Goal: Task Accomplishment & Management: Manage account settings

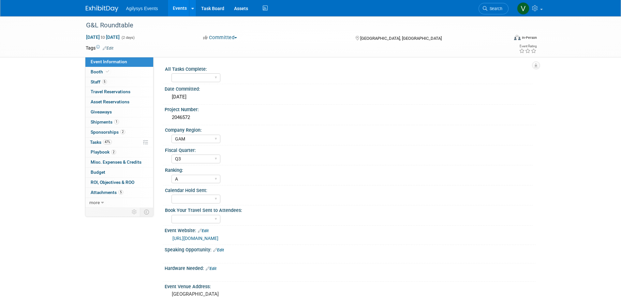
select select "GAM"
select select "Q3"
select select "A"
click at [1, 174] on div "G&L Roundtable Oct 5, 2025 to Oct 6, 2025 (2 days) Oct 5, 2025 to Oct 6, 2025 C…" at bounding box center [310, 218] width 621 height 404
click at [201, 202] on select "Yes" at bounding box center [196, 199] width 49 height 9
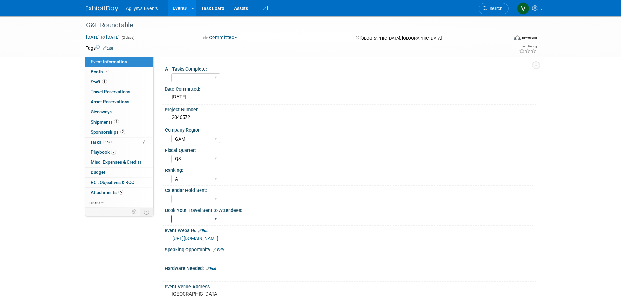
select select "Yes"
click at [172, 195] on select "Yes" at bounding box center [196, 199] width 49 height 9
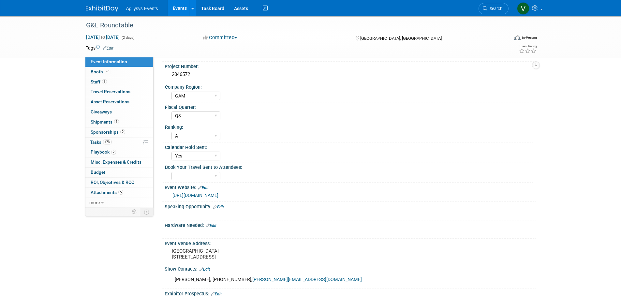
scroll to position [65, 0]
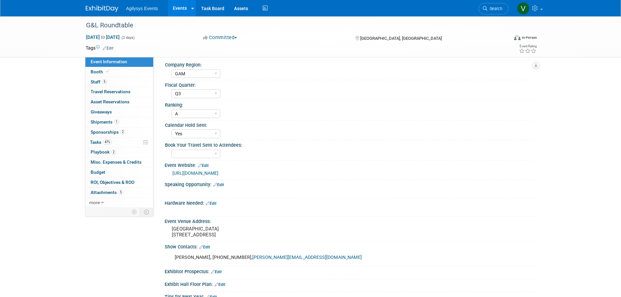
click at [29, 155] on div "G&L Roundtable Oct 5, 2025 to Oct 6, 2025 (2 days) Oct 5, 2025 to Oct 6, 2025 C…" at bounding box center [310, 153] width 621 height 404
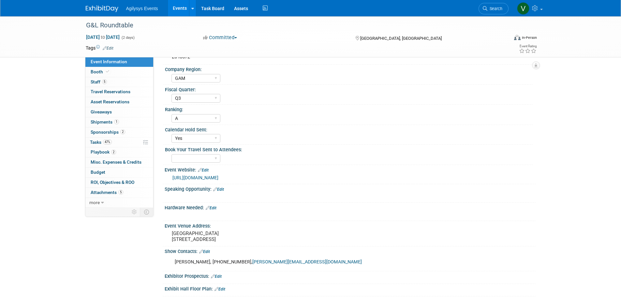
scroll to position [0, 0]
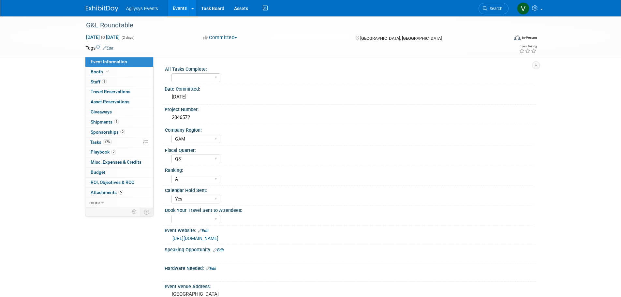
click at [65, 81] on div "G&L Roundtable Oct 5, 2025 to Oct 6, 2025 (2 days) Oct 5, 2025 to Oct 6, 2025 C…" at bounding box center [310, 218] width 621 height 404
click at [141, 10] on span "Agilysys Events" at bounding box center [142, 8] width 32 height 5
click at [106, 9] on img at bounding box center [102, 9] width 33 height 7
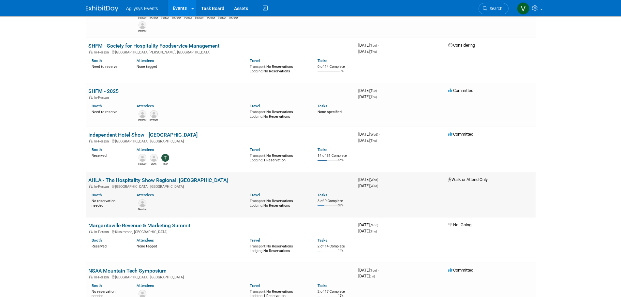
scroll to position [750, 0]
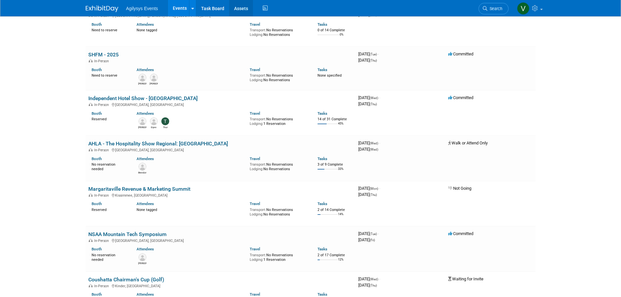
click at [237, 8] on link "Assets" at bounding box center [241, 8] width 24 height 16
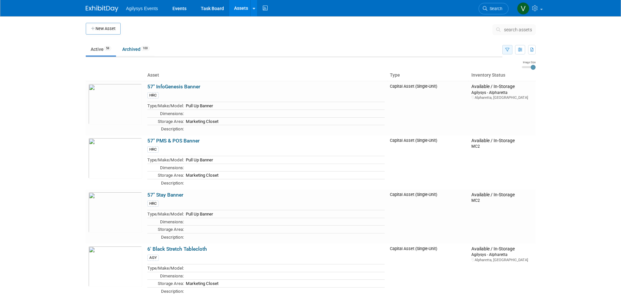
click at [504, 48] on button "button" at bounding box center [508, 49] width 10 height 9
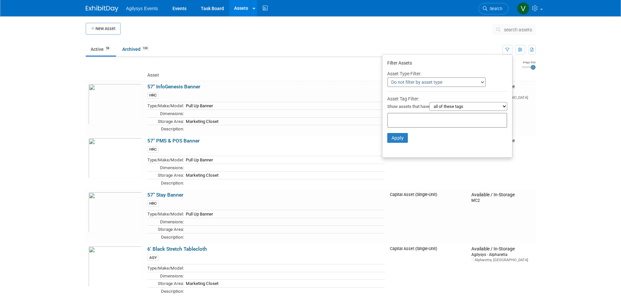
click at [422, 121] on input "text" at bounding box center [417, 119] width 52 height 7
click at [391, 153] on div "GAM" at bounding box center [410, 151] width 52 height 8
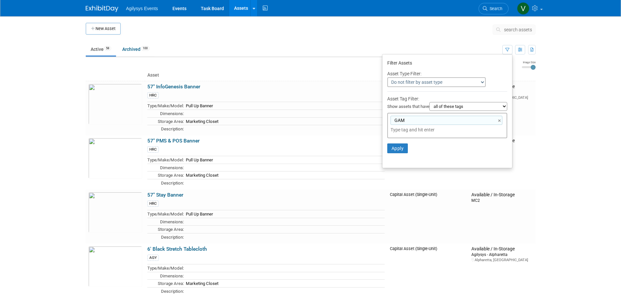
click at [395, 132] on input "text" at bounding box center [436, 130] width 91 height 7
click at [394, 131] on input "text" at bounding box center [436, 130] width 91 height 7
click at [396, 134] on div "GAM GAM ×" at bounding box center [447, 125] width 120 height 25
click at [395, 170] on div "HRC" at bounding box center [429, 170] width 91 height 9
type input "GAM, HRC"
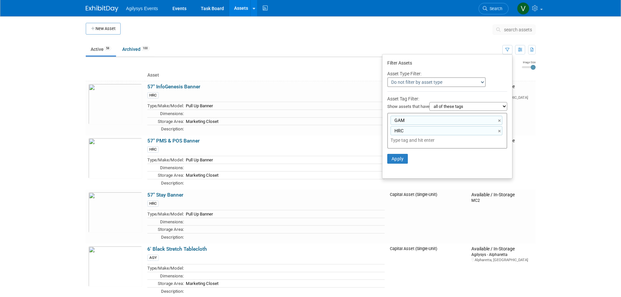
click at [399, 139] on input "text" at bounding box center [436, 140] width 91 height 7
click at [396, 141] on input "text" at bounding box center [436, 140] width 91 height 7
click at [394, 142] on input "text" at bounding box center [436, 140] width 91 height 7
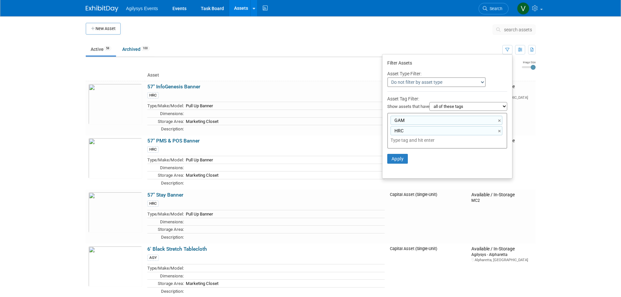
click at [393, 141] on input "text" at bounding box center [436, 140] width 91 height 7
click at [410, 142] on input "text" at bounding box center [436, 140] width 91 height 7
click at [439, 143] on input "text" at bounding box center [436, 140] width 91 height 7
click at [372, 140] on td "57" PMS & POS Banner HRC Type/Make/Model: Pull Up Banner Dimensions: Storage Ar…" at bounding box center [266, 162] width 243 height 54
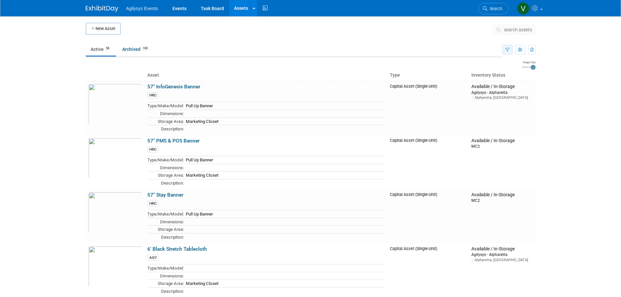
click at [509, 50] on icon "button" at bounding box center [507, 50] width 4 height 4
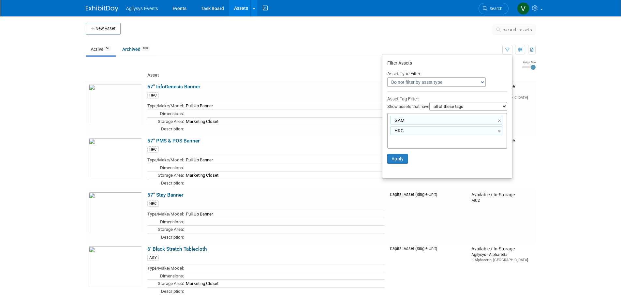
click at [410, 134] on div "HRC ×" at bounding box center [447, 130] width 112 height 9
type input "HRC"
click at [410, 140] on input "text" at bounding box center [436, 140] width 91 height 7
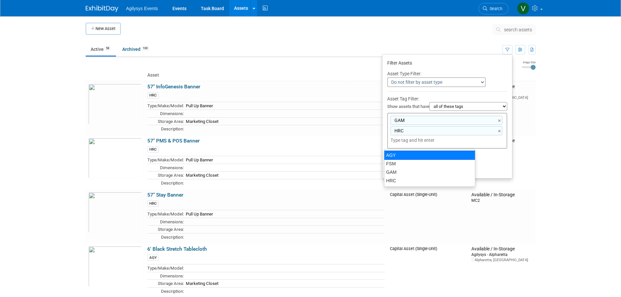
click at [396, 156] on div "AGY" at bounding box center [429, 155] width 91 height 9
type input "GAM, HRC, AGY"
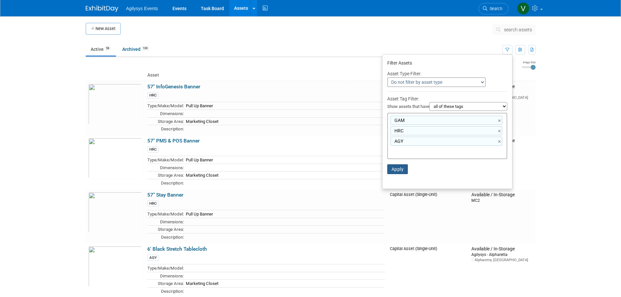
click at [395, 168] on button "Apply" at bounding box center [397, 169] width 21 height 10
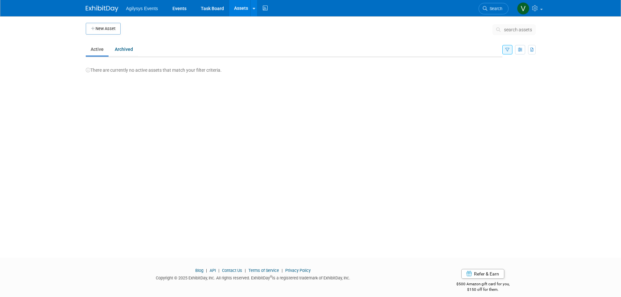
click at [501, 50] on ul "Active Archived" at bounding box center [294, 49] width 417 height 15
click at [507, 49] on icon "button" at bounding box center [507, 50] width 4 height 4
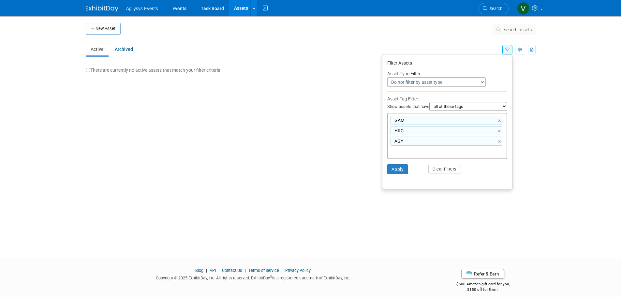
drag, startPoint x: 500, startPoint y: 141, endPoint x: 500, endPoint y: 136, distance: 5.2
click at [500, 141] on link "×" at bounding box center [500, 142] width 4 height 8
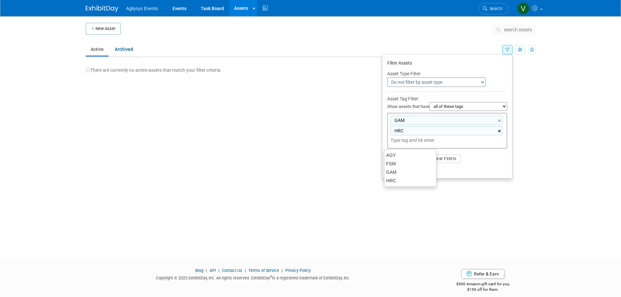
click at [500, 131] on link "×" at bounding box center [500, 132] width 4 height 8
type input "GAM"
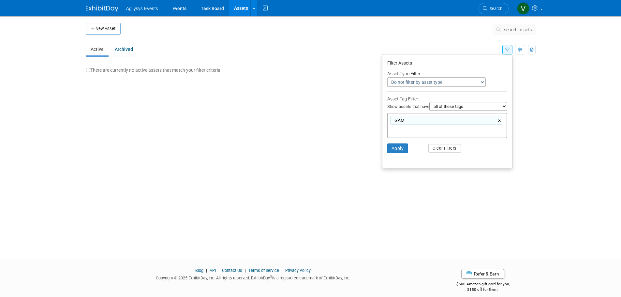
click at [499, 123] on link "×" at bounding box center [500, 121] width 4 height 8
click at [496, 177] on div "New Asset search assets Choose the type of asset you'd like to create: Capital …" at bounding box center [311, 131] width 460 height 230
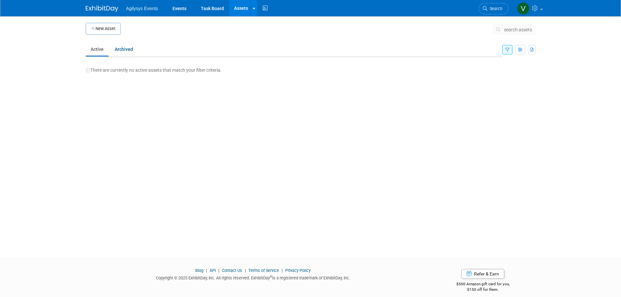
click at [505, 46] on button "button" at bounding box center [508, 49] width 10 height 9
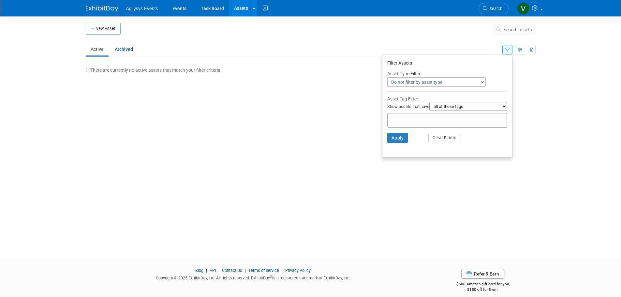
click at [483, 106] on select "all of these tags any one of these tags only and exactly these specific tags" at bounding box center [468, 106] width 78 height 9
select select "any"
click at [429, 102] on select "all of these tags any one of these tags only and exactly these specific tags" at bounding box center [468, 106] width 78 height 9
click at [403, 115] on div at bounding box center [447, 120] width 120 height 15
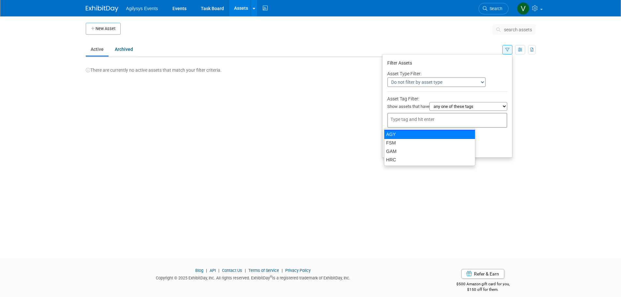
click at [398, 133] on div "AGY" at bounding box center [429, 134] width 91 height 9
type input "AGY"
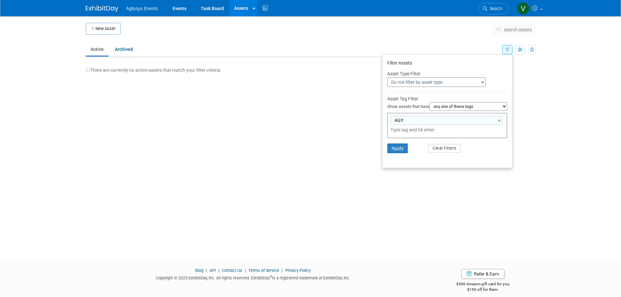
click at [394, 131] on input "text" at bounding box center [436, 130] width 91 height 7
click at [476, 132] on input "text" at bounding box center [436, 130] width 91 height 7
drag, startPoint x: 462, startPoint y: 130, endPoint x: 430, endPoint y: 131, distance: 31.3
click at [461, 130] on input "text" at bounding box center [436, 130] width 91 height 7
click at [430, 131] on input "text" at bounding box center [436, 130] width 91 height 7
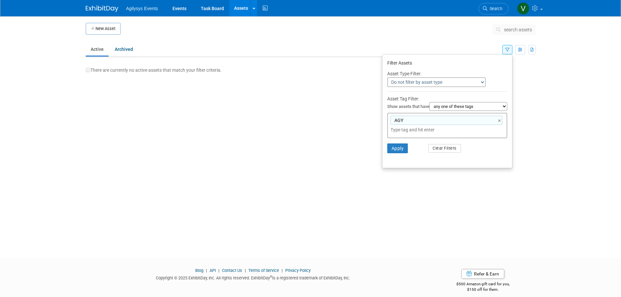
type input "h"
click at [407, 141] on div "HRC" at bounding box center [429, 144] width 91 height 9
type input "AGY, HRC"
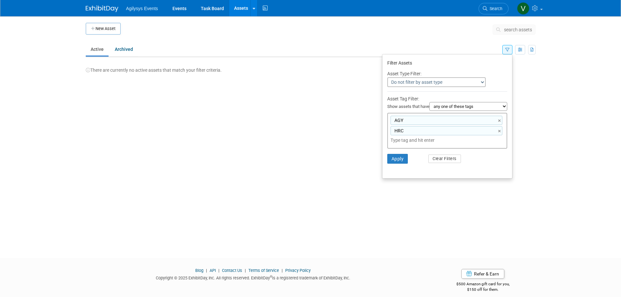
click at [403, 139] on input "text" at bounding box center [436, 140] width 91 height 7
type input "g"
click at [406, 163] on div "GAM" at bounding box center [429, 163] width 91 height 9
type input "AGY, HRC, GAM"
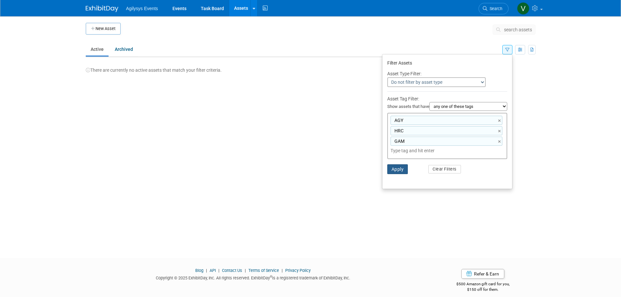
click at [400, 170] on button "Apply" at bounding box center [397, 169] width 21 height 10
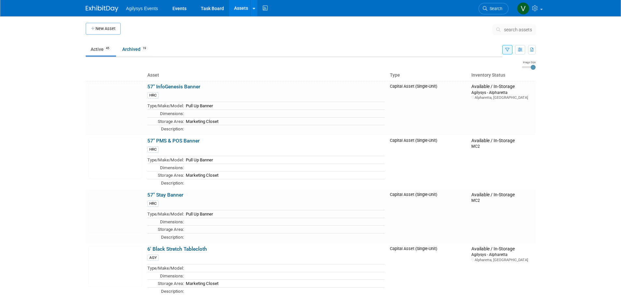
click at [143, 7] on span "Agilysys Events" at bounding box center [142, 8] width 32 height 5
click at [114, 9] on img at bounding box center [102, 9] width 33 height 7
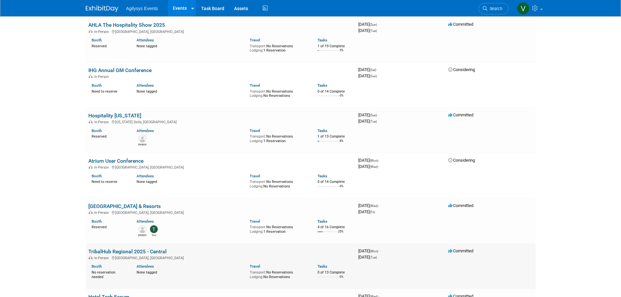
scroll to position [1370, 0]
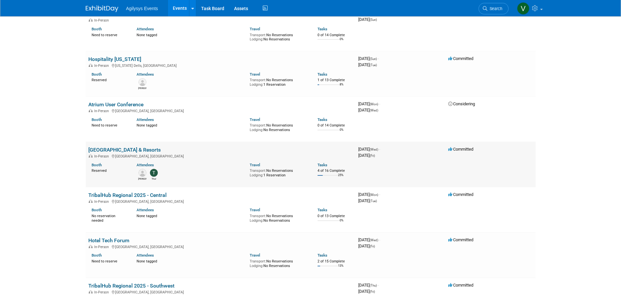
click at [136, 144] on td "[GEOGRAPHIC_DATA] & Resorts In-Person [GEOGRAPHIC_DATA], [GEOGRAPHIC_DATA] Boot…" at bounding box center [221, 164] width 270 height 45
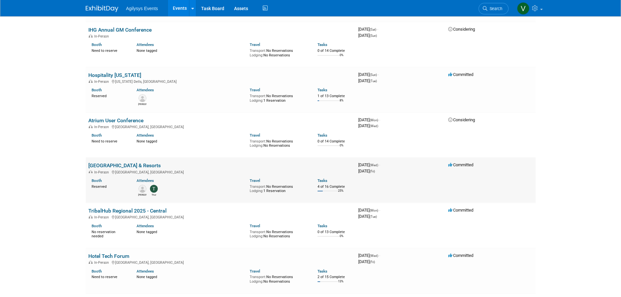
click at [136, 162] on link "[GEOGRAPHIC_DATA] & Resorts" at bounding box center [124, 165] width 72 height 6
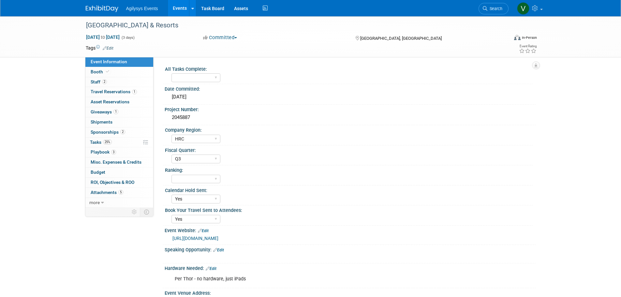
select select "HRC"
select select "Q3"
select select "Yes"
click at [104, 191] on span "Attachments 5" at bounding box center [107, 192] width 33 height 5
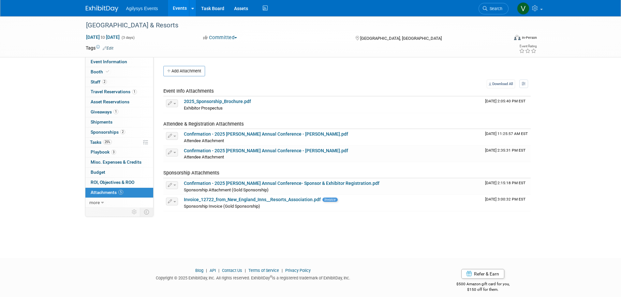
click at [191, 76] on button "Add Attachment" at bounding box center [184, 71] width 42 height 10
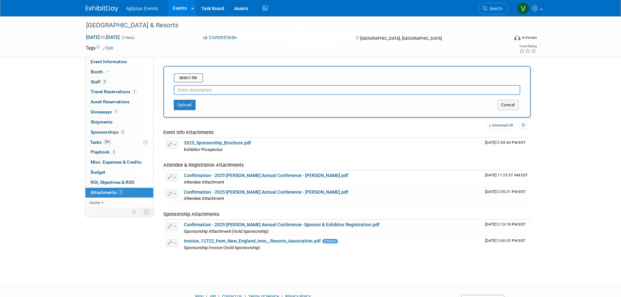
click at [188, 90] on input "text" at bounding box center [347, 90] width 347 height 10
click at [191, 78] on input "file" at bounding box center [164, 78] width 78 height 8
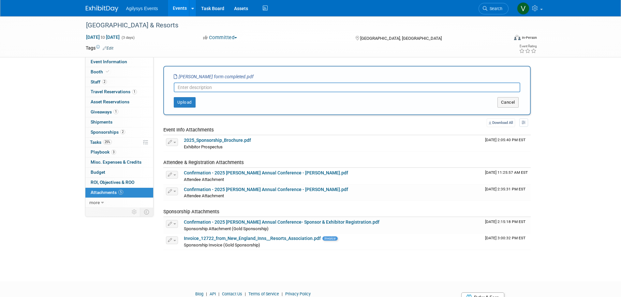
click at [195, 91] on input "text" at bounding box center [347, 88] width 347 height 10
click at [188, 105] on button "Upload" at bounding box center [185, 102] width 22 height 10
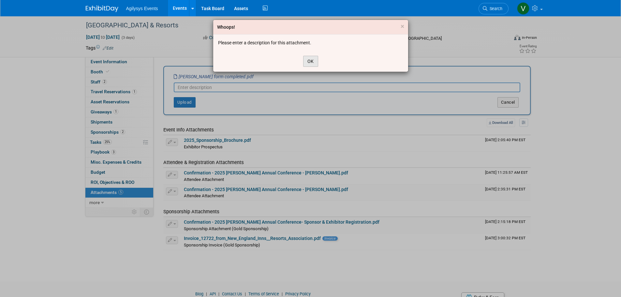
click at [306, 62] on button "OK" at bounding box center [310, 61] width 15 height 11
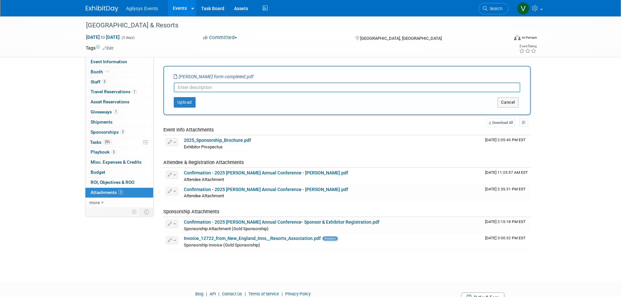
paste input "2025 Annual Conference GOLD Sponsor"
type input "2025 Annual Conference GOLD Sponsor form"
click at [193, 104] on button "Upload" at bounding box center [185, 102] width 22 height 10
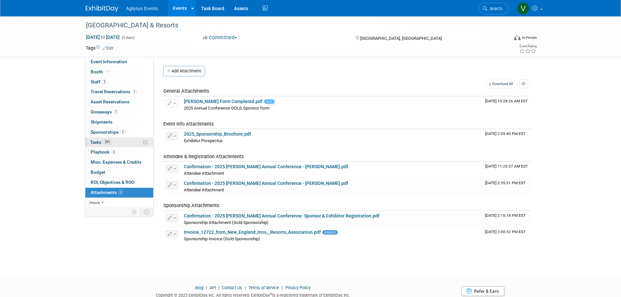
click at [101, 143] on span "Tasks 25%" at bounding box center [101, 142] width 22 height 5
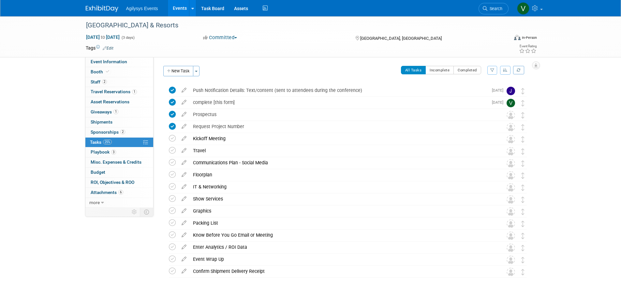
click at [147, 13] on ul "Agilysys Events Events Add Event Bulk Upload Events Shareable Event Boards Rece…" at bounding box center [197, 8] width 143 height 16
click at [149, 9] on span "Agilysys Events" at bounding box center [142, 8] width 32 height 5
click at [102, 4] on link at bounding box center [106, 5] width 40 height 5
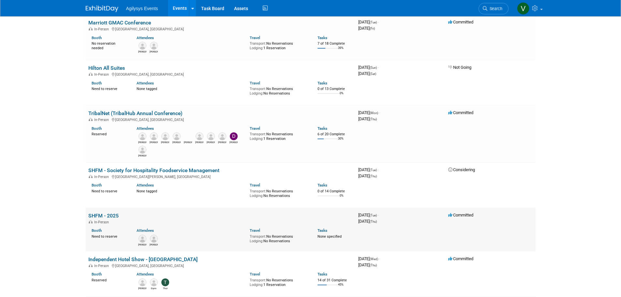
scroll to position [652, 0]
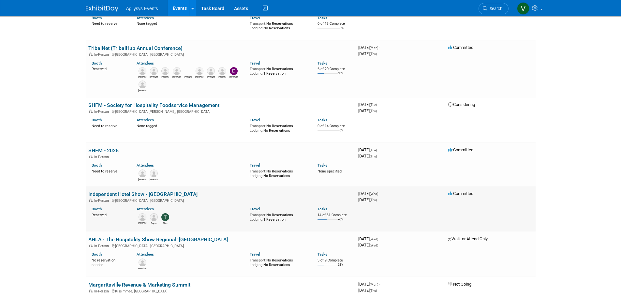
click at [139, 197] on td "Independent Hotel Show - [GEOGRAPHIC_DATA] In-Person [GEOGRAPHIC_DATA], [GEOGRA…" at bounding box center [221, 208] width 270 height 45
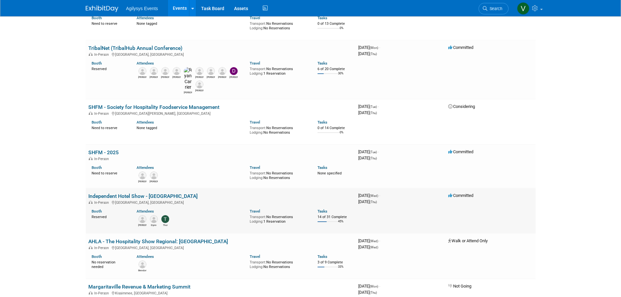
click at [139, 195] on link "Independent Hotel Show - [GEOGRAPHIC_DATA]" at bounding box center [142, 196] width 109 height 6
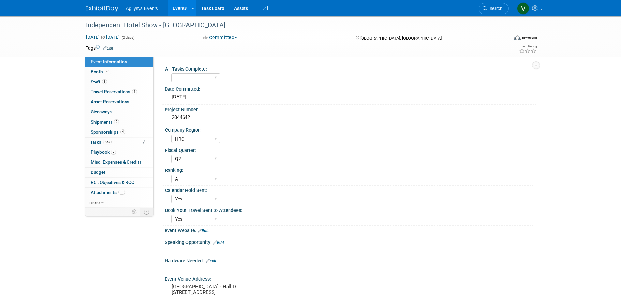
select select "HRC"
select select "Q2"
select select "A"
select select "Yes"
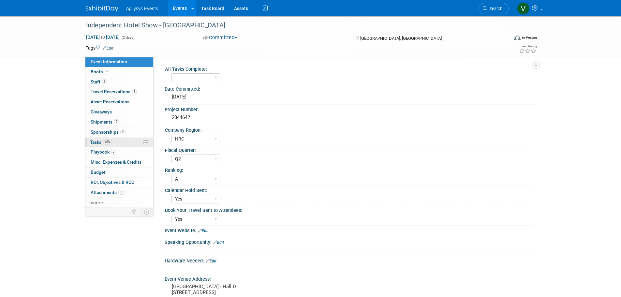
click at [100, 143] on span "Tasks 45%" at bounding box center [101, 142] width 22 height 5
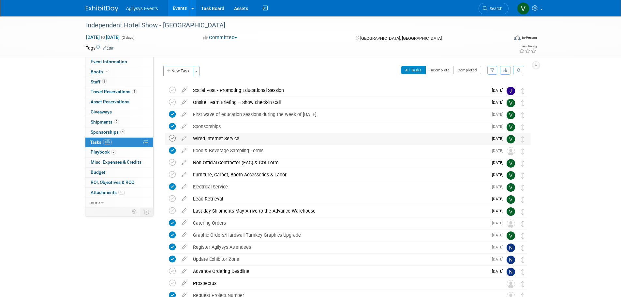
click at [175, 137] on icon at bounding box center [172, 138] width 7 height 7
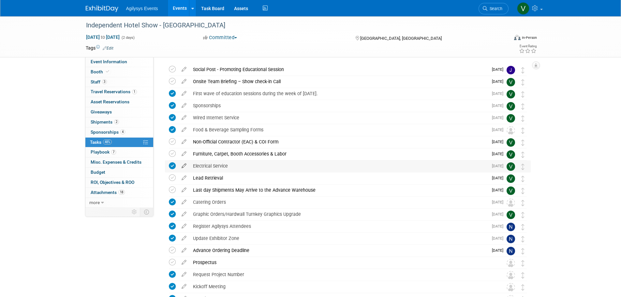
scroll to position [33, 0]
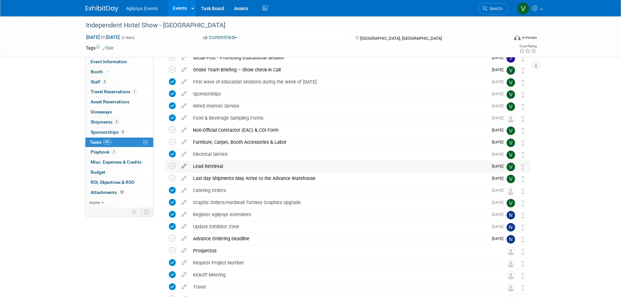
click at [183, 165] on icon at bounding box center [183, 165] width 11 height 8
select select "7"
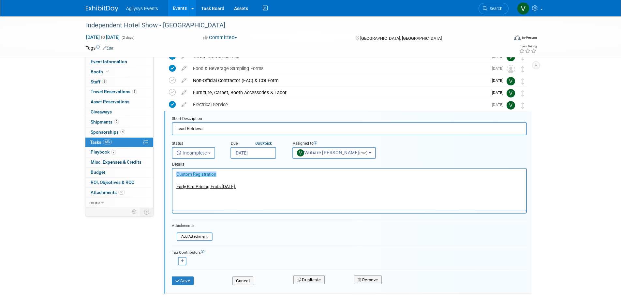
scroll to position [98, 0]
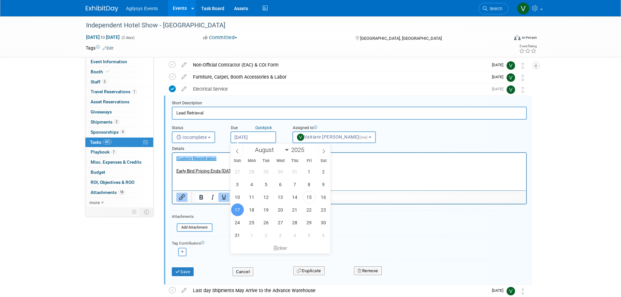
click at [257, 139] on input "[DATE]" at bounding box center [254, 137] width 46 height 12
click at [255, 212] on span "18" at bounding box center [252, 209] width 13 height 13
type input "[DATE]"
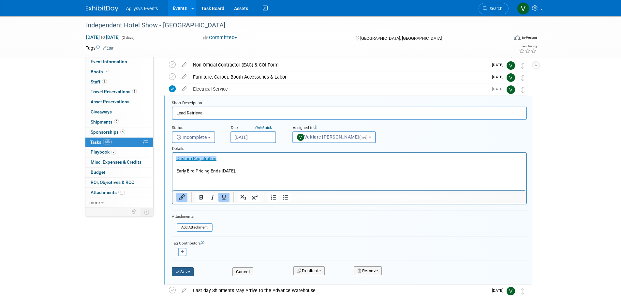
click at [185, 272] on button "Save" at bounding box center [183, 271] width 22 height 9
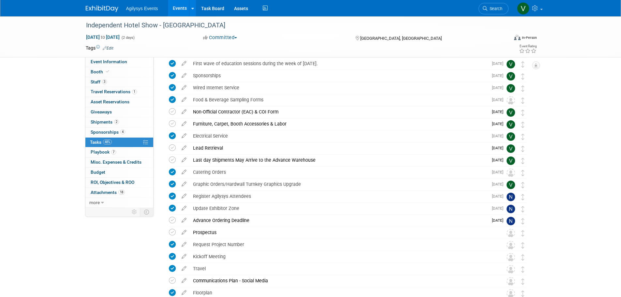
scroll to position [0, 0]
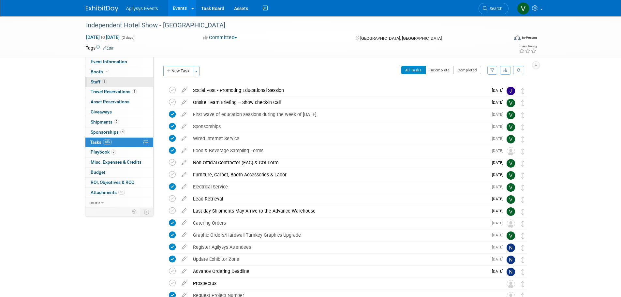
click at [104, 82] on span "3" at bounding box center [104, 81] width 5 height 5
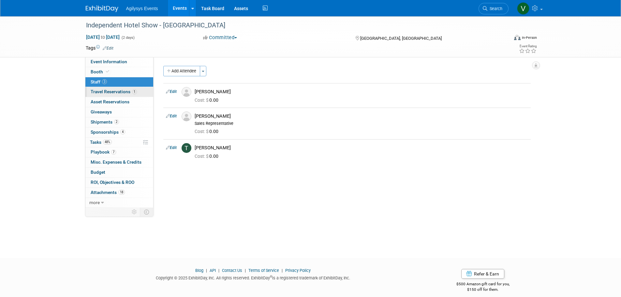
click at [123, 96] on link "1 Travel Reservations 1" at bounding box center [119, 92] width 68 height 10
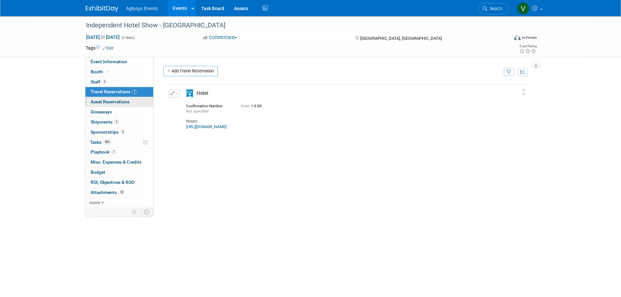
click at [108, 104] on span "Asset Reservations 0" at bounding box center [110, 101] width 39 height 5
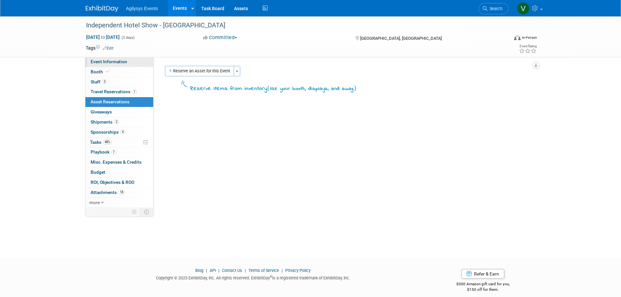
click at [116, 64] on span "Event Information" at bounding box center [109, 61] width 37 height 5
select select "HRC"
select select "Q2"
select select "A"
select select "Yes"
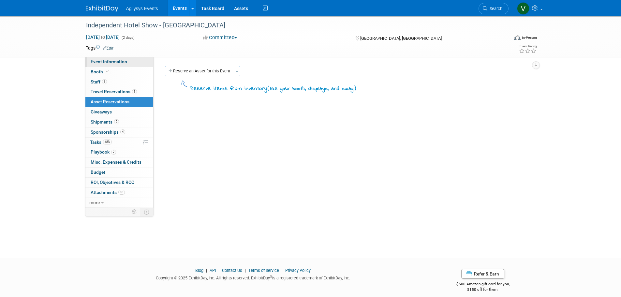
select select "Yes"
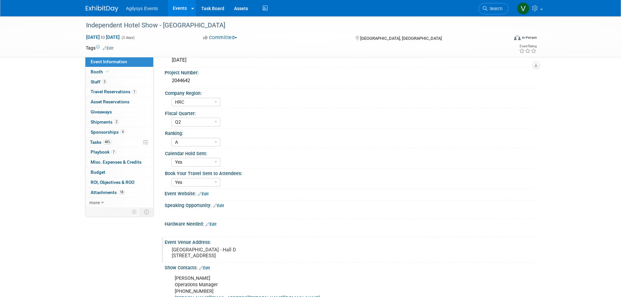
scroll to position [196, 0]
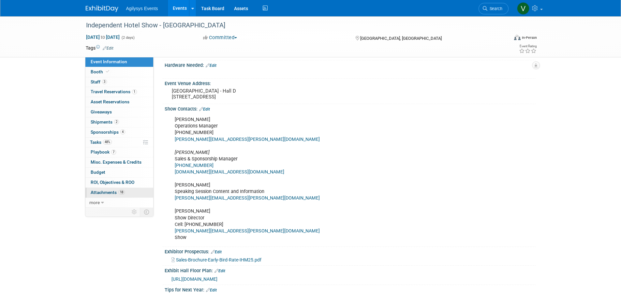
click at [113, 190] on span "Attachments 18" at bounding box center [108, 192] width 34 height 5
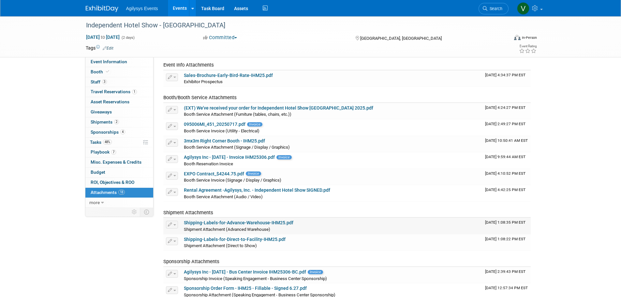
scroll to position [98, 0]
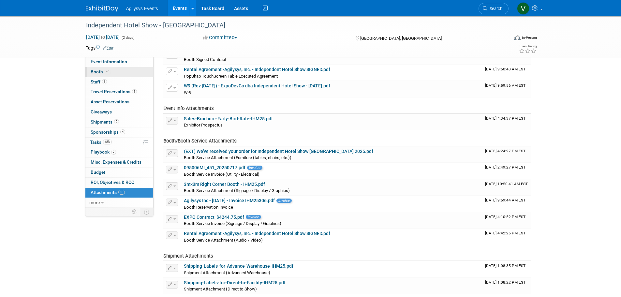
click at [95, 69] on link "Booth" at bounding box center [119, 72] width 68 height 10
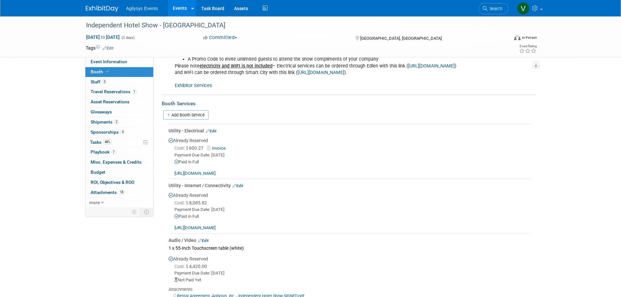
scroll to position [293, 0]
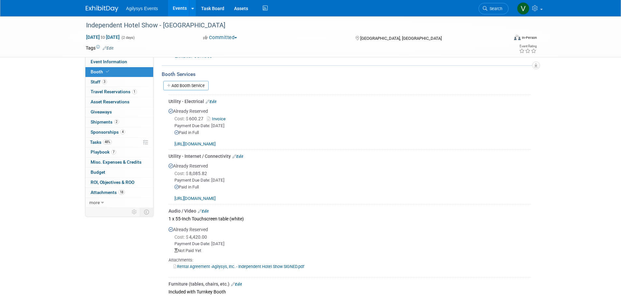
click at [239, 156] on link "Edit" at bounding box center [238, 156] width 11 height 5
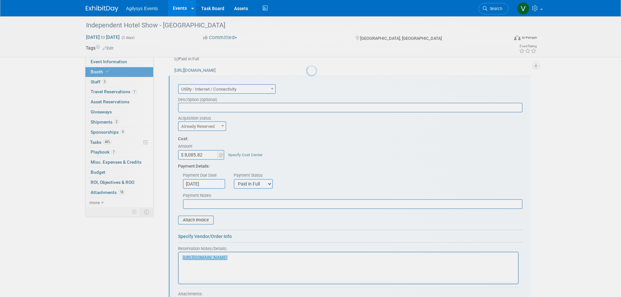
scroll to position [368, 0]
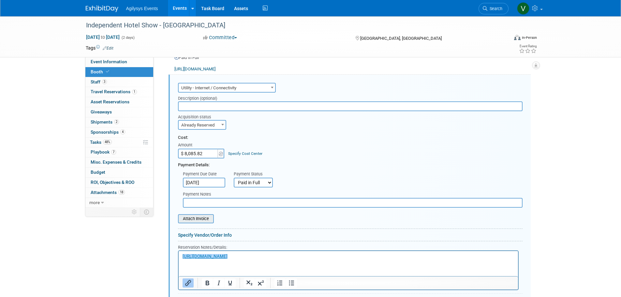
click at [197, 218] on input "file" at bounding box center [175, 219] width 78 height 8
click at [204, 221] on input "file" at bounding box center [175, 219] width 78 height 8
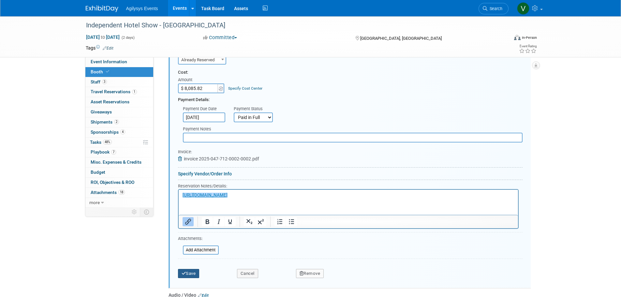
click at [186, 275] on icon "submit" at bounding box center [184, 273] width 5 height 4
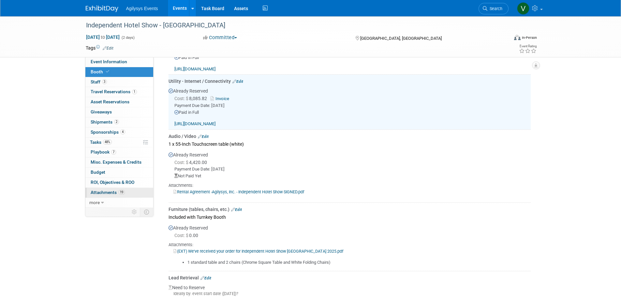
click at [103, 191] on span "Attachments 19" at bounding box center [108, 192] width 34 height 5
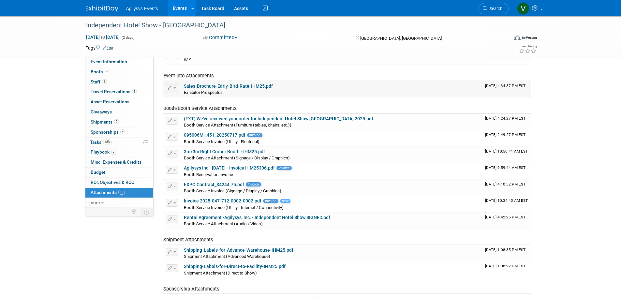
scroll to position [0, 0]
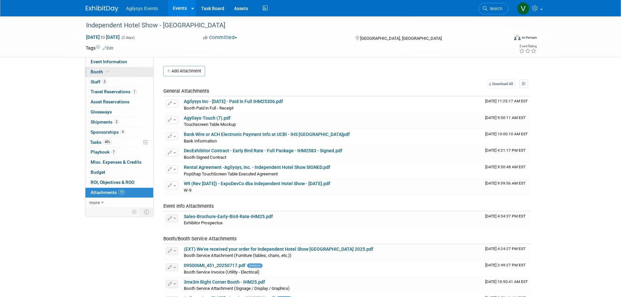
click at [103, 73] on span "Booth" at bounding box center [101, 71] width 20 height 5
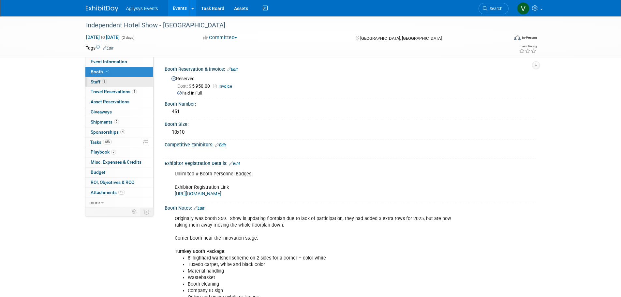
click at [102, 83] on span "3" at bounding box center [104, 81] width 5 height 5
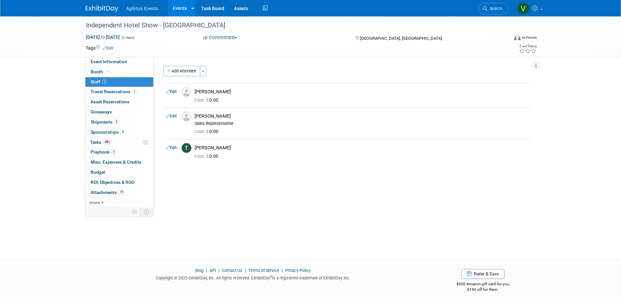
click at [70, 91] on div "Independent Hotel Show - [GEOGRAPHIC_DATA] [DATE] to [DATE] (2 days) [DATE] to …" at bounding box center [310, 131] width 621 height 230
click at [98, 175] on span "Budget" at bounding box center [98, 172] width 15 height 5
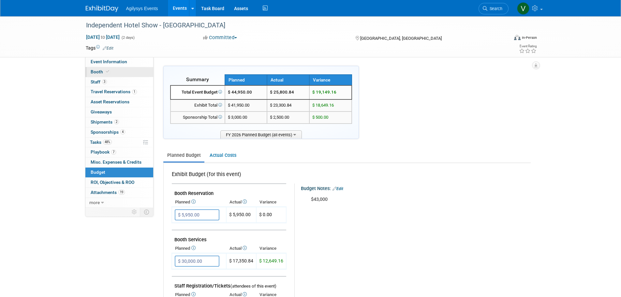
click at [95, 74] on link "Booth" at bounding box center [119, 72] width 68 height 10
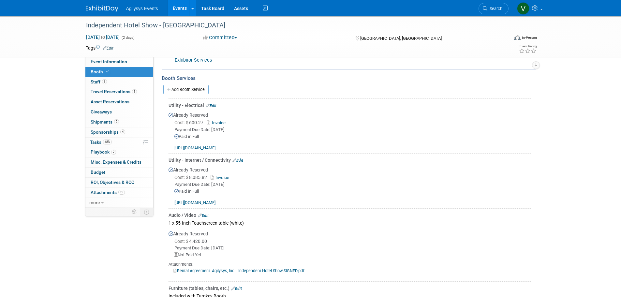
scroll to position [293, 0]
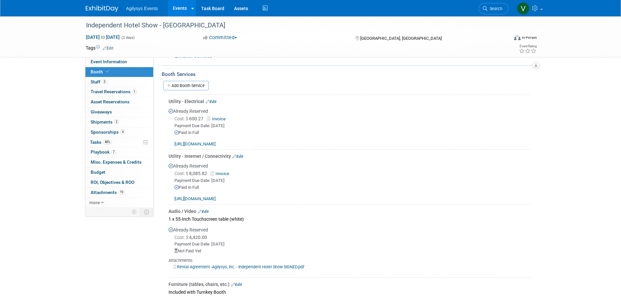
click at [239, 157] on link "Edit" at bounding box center [238, 156] width 11 height 5
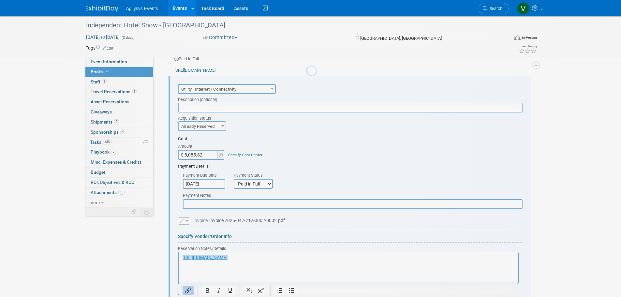
scroll to position [0, 0]
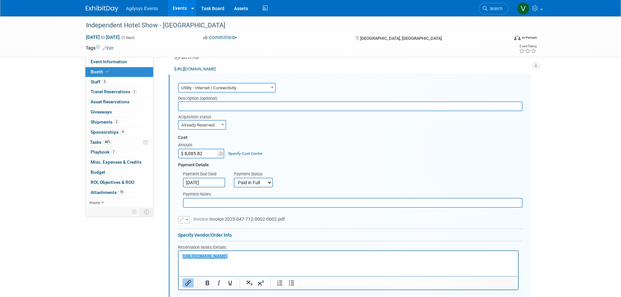
click at [203, 154] on input "$ 8,085.82" at bounding box center [198, 154] width 41 height 10
click at [207, 153] on input "$ 8,214.50" at bounding box center [198, 154] width 41 height 10
type input "$ 8,214.57"
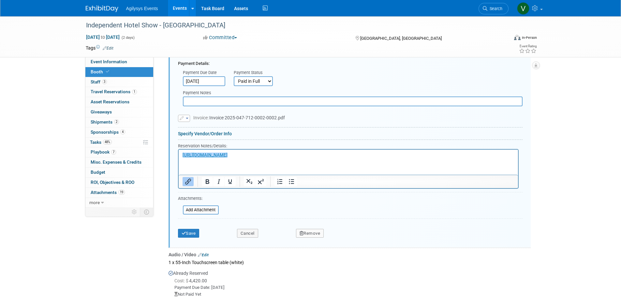
scroll to position [499, 0]
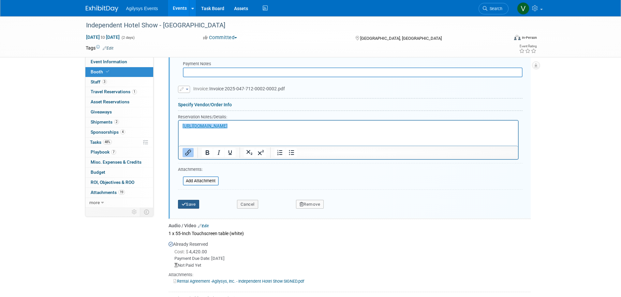
click at [190, 204] on button "Save" at bounding box center [189, 204] width 22 height 9
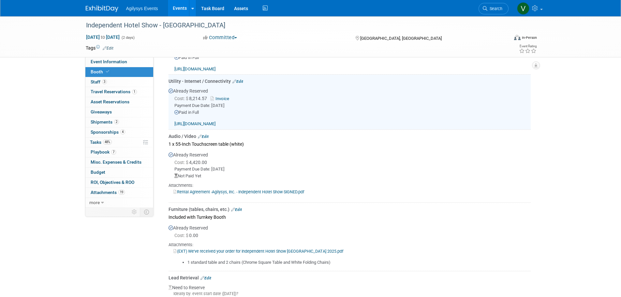
scroll to position [336, 0]
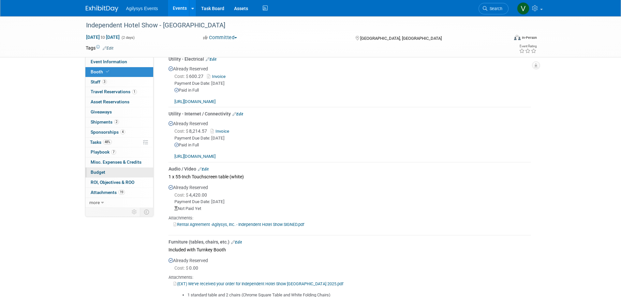
click at [97, 173] on span "Budget" at bounding box center [98, 172] width 15 height 5
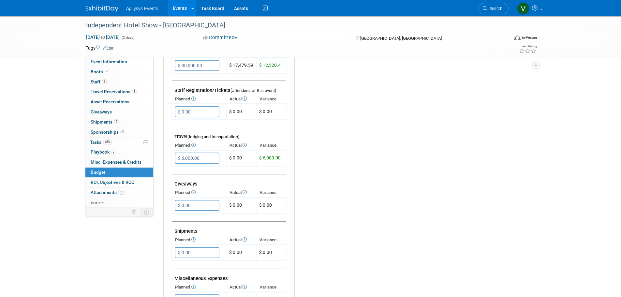
scroll to position [65, 0]
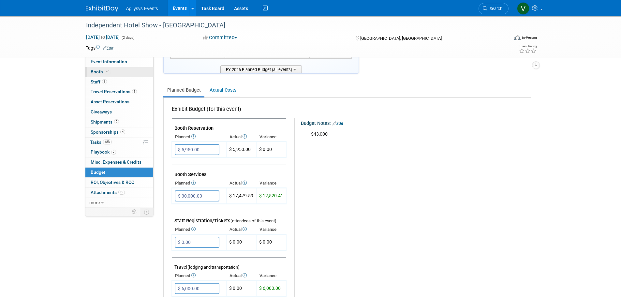
click at [102, 72] on span "Booth" at bounding box center [101, 71] width 20 height 5
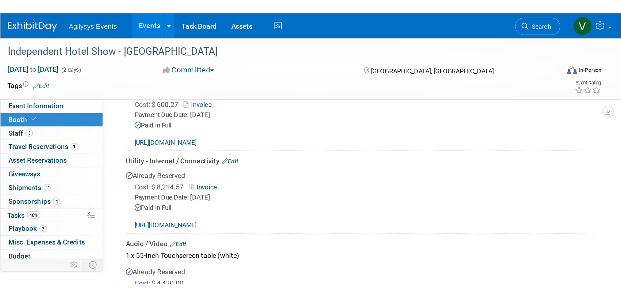
scroll to position [352, 0]
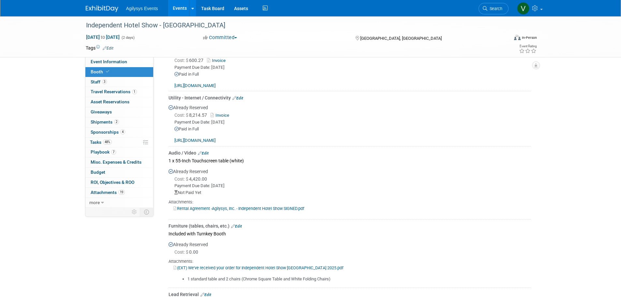
click at [240, 97] on link "Edit" at bounding box center [238, 98] width 11 height 5
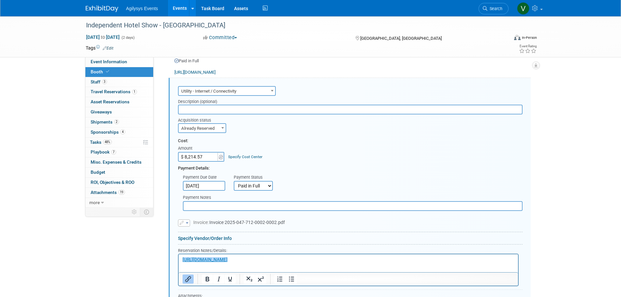
scroll to position [368, 0]
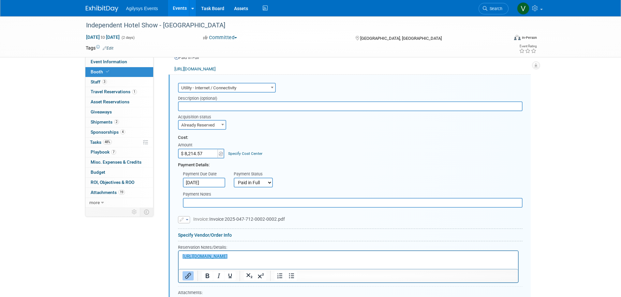
click at [203, 151] on input "$ 8,214.57" at bounding box center [198, 154] width 41 height 10
type input "$ 8,085.82"
click at [303, 136] on div "Cost:" at bounding box center [350, 138] width 345 height 6
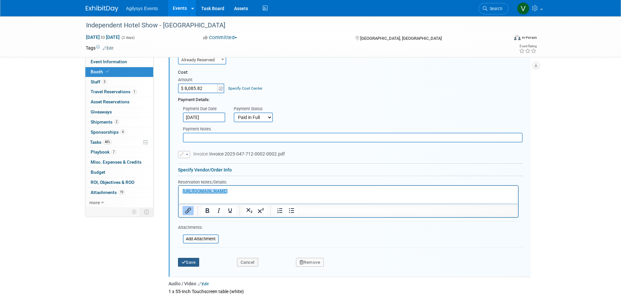
click at [195, 262] on button "Save" at bounding box center [189, 262] width 22 height 9
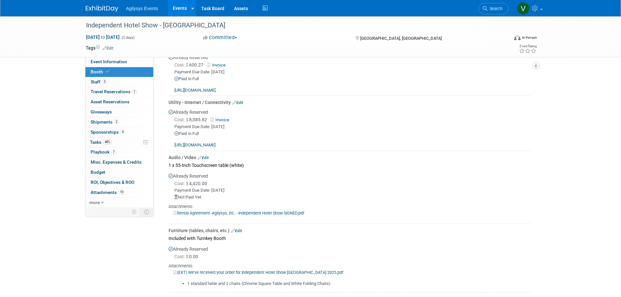
scroll to position [336, 0]
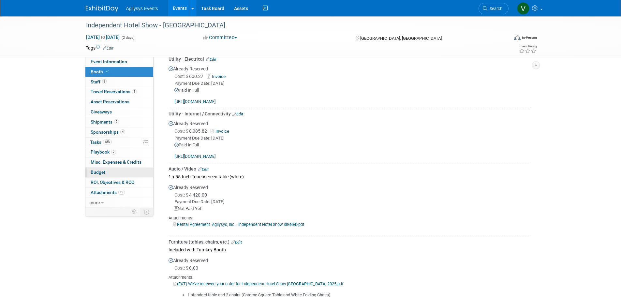
click at [100, 174] on span "Budget" at bounding box center [98, 172] width 15 height 5
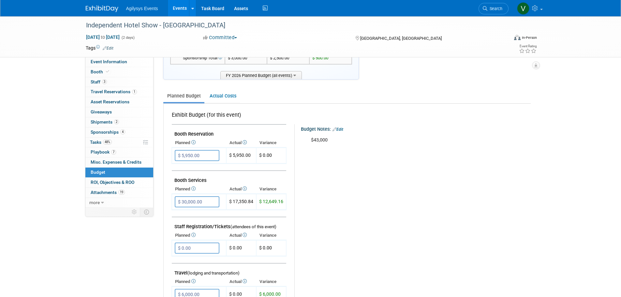
scroll to position [0, 0]
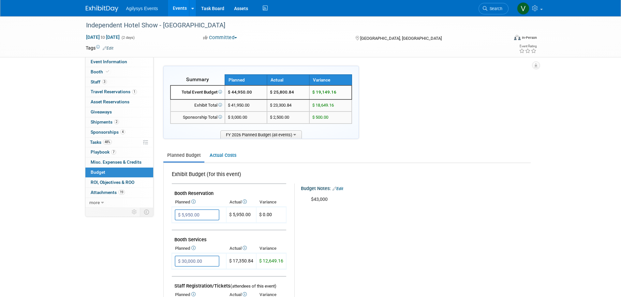
click at [143, 4] on li "Agilysys Events" at bounding box center [146, 5] width 41 height 9
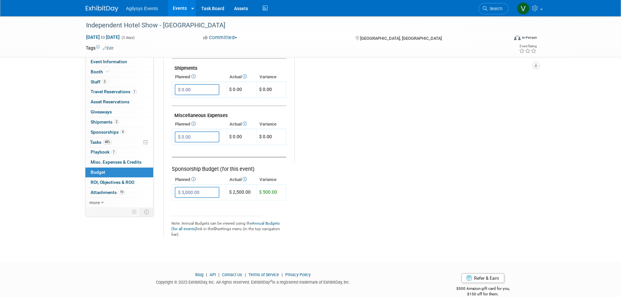
scroll to position [369, 0]
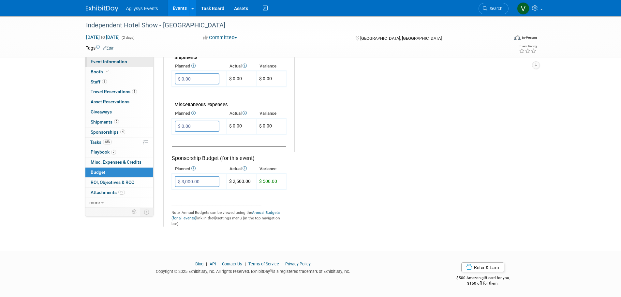
click at [100, 64] on span "Event Information" at bounding box center [109, 61] width 37 height 5
select select "HRC"
select select "Q2"
select select "A"
select select "Yes"
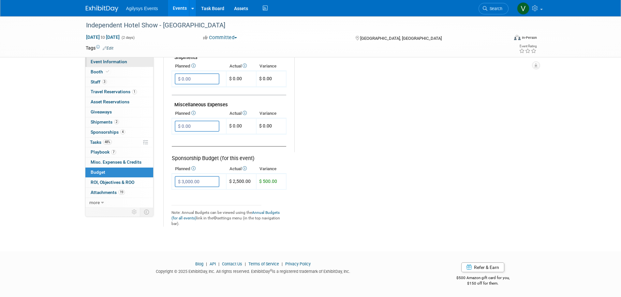
select select "Yes"
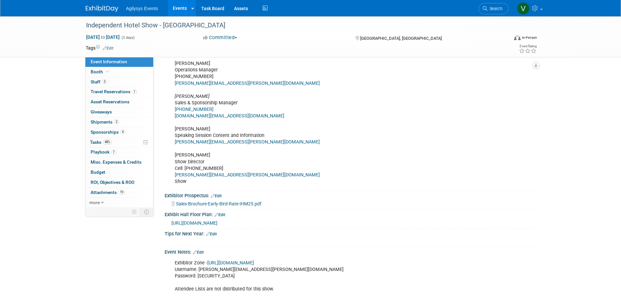
scroll to position [293, 0]
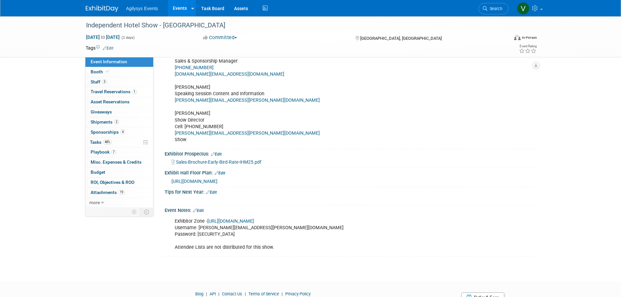
click at [254, 224] on link "[URL][DOMAIN_NAME]" at bounding box center [230, 221] width 47 height 6
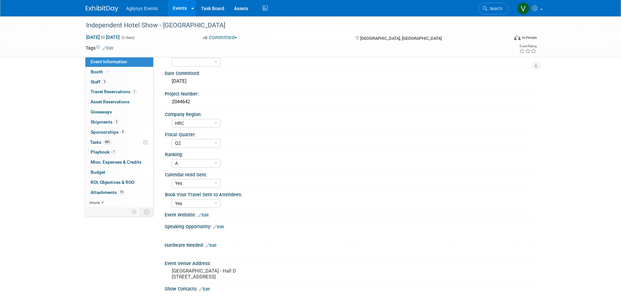
scroll to position [0, 0]
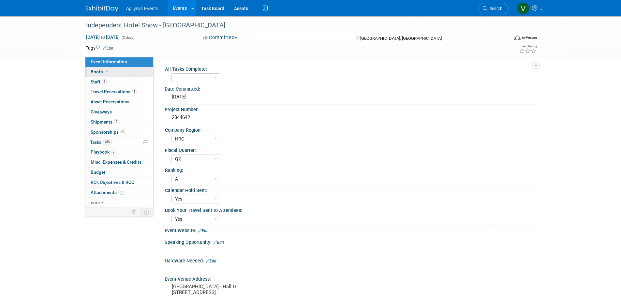
click at [102, 68] on link "Booth" at bounding box center [119, 72] width 68 height 10
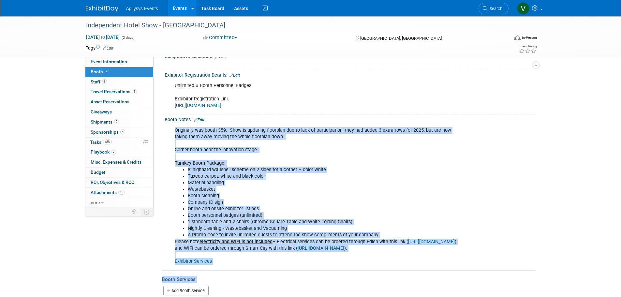
scroll to position [141, 0]
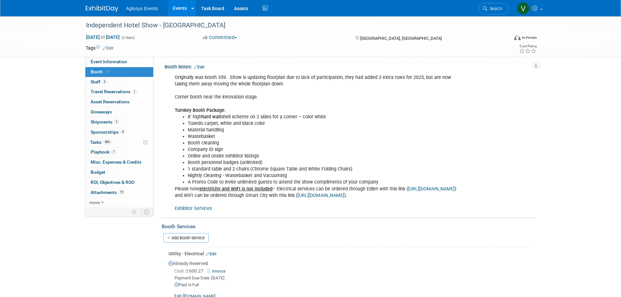
drag, startPoint x: 172, startPoint y: 152, endPoint x: 307, endPoint y: 216, distance: 149.6
click at [307, 216] on div "Booth Notes: Edit Originally was booth 359. Show is updating floorplan due to l…" at bounding box center [349, 140] width 374 height 156
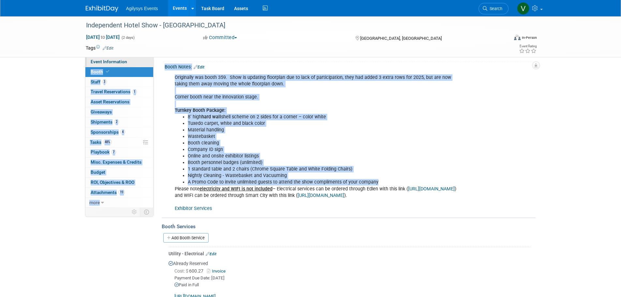
drag, startPoint x: 355, startPoint y: 181, endPoint x: 152, endPoint y: 62, distance: 235.0
copy div "Event Info Booth Booth 3 Staff 3 Staff 1 Travel Reservations 1 Travel Reservati…"
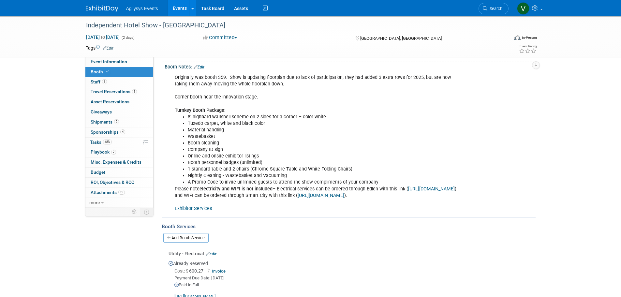
drag, startPoint x: 167, startPoint y: 65, endPoint x: 437, endPoint y: 204, distance: 303.4
click at [437, 204] on div "Booth Notes: Edit Originally was booth 359. Show is updating floorplan due to l…" at bounding box center [349, 140] width 374 height 156
copy div "Lorem Ipsum: Dolo Sitametcon adi elits 161. Doei te incididu utlaboree dol ma a…"
click at [187, 139] on ul "Tuxedo carpet, white and black color Material handling Wastebasket Booth cleani…" at bounding box center [317, 153] width 285 height 66
drag, startPoint x: 190, startPoint y: 144, endPoint x: 214, endPoint y: 146, distance: 24.5
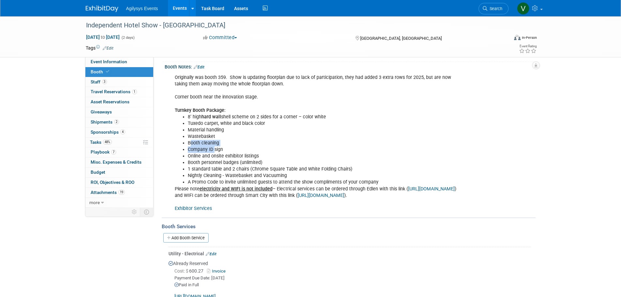
click at [214, 146] on ul "Tuxedo carpet, white and black color Material handling Wastebasket Booth cleani…" at bounding box center [317, 153] width 285 height 66
drag, startPoint x: 216, startPoint y: 156, endPoint x: 242, endPoint y: 156, distance: 26.4
click at [216, 156] on li "Online and onsite exhibitor listings" at bounding box center [324, 156] width 272 height 7
drag, startPoint x: 262, startPoint y: 156, endPoint x: 188, endPoint y: 156, distance: 74.3
click at [188, 156] on li "Online and onsite exhibitor listings" at bounding box center [324, 156] width 272 height 7
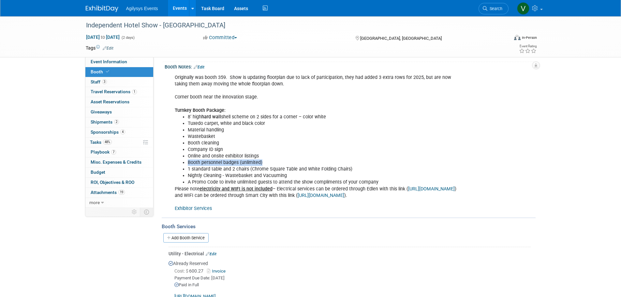
drag, startPoint x: 266, startPoint y: 162, endPoint x: 177, endPoint y: 161, distance: 88.7
click at [177, 161] on ul "Tuxedo carpet, white and black color Material handling Wastebasket Booth cleani…" at bounding box center [317, 153] width 285 height 66
drag, startPoint x: 236, startPoint y: 169, endPoint x: 383, endPoint y: 171, distance: 147.7
click at [383, 171] on li "1 standard table and 2 chairs (Chrome Square Table and White Folding Chairs)" at bounding box center [324, 169] width 272 height 7
click at [347, 178] on li "Nightly Cleaning - Wastebasket and Vacuuming" at bounding box center [324, 176] width 272 height 7
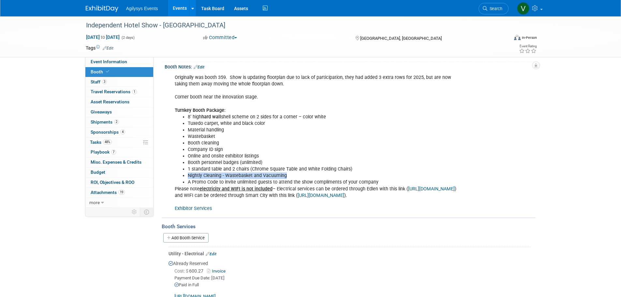
drag, startPoint x: 186, startPoint y: 175, endPoint x: 299, endPoint y: 175, distance: 112.5
click at [299, 175] on ul "Tuxedo carpet, white and black color Material handling Wastebasket Booth cleani…" at bounding box center [317, 153] width 285 height 66
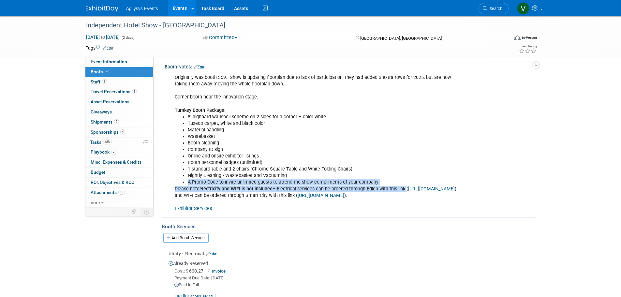
drag, startPoint x: 188, startPoint y: 182, endPoint x: 423, endPoint y: 188, distance: 234.5
click at [423, 188] on div "Originally was booth 359. Show is updating floorplan due to lack of participati…" at bounding box center [317, 143] width 294 height 144
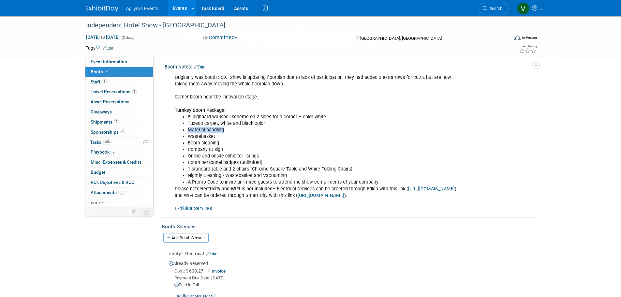
drag, startPoint x: 186, startPoint y: 128, endPoint x: 251, endPoint y: 147, distance: 67.3
click at [227, 130] on ul "Tuxedo carpet, white and black color Material handling Wastebasket Booth cleani…" at bounding box center [317, 153] width 285 height 66
drag, startPoint x: 185, startPoint y: 136, endPoint x: 232, endPoint y: 137, distance: 47.0
click at [232, 137] on ul "Tuxedo carpet, white and black color Material handling Wastebasket Booth cleani…" at bounding box center [317, 153] width 285 height 66
drag, startPoint x: 184, startPoint y: 145, endPoint x: 233, endPoint y: 148, distance: 48.4
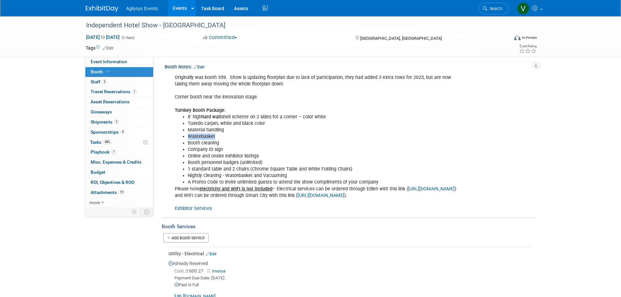
click at [232, 145] on li "Booth cleaning" at bounding box center [324, 143] width 272 height 7
drag, startPoint x: 233, startPoint y: 148, endPoint x: 183, endPoint y: 149, distance: 50.2
click at [188, 149] on li "Company ID sign" at bounding box center [324, 149] width 272 height 7
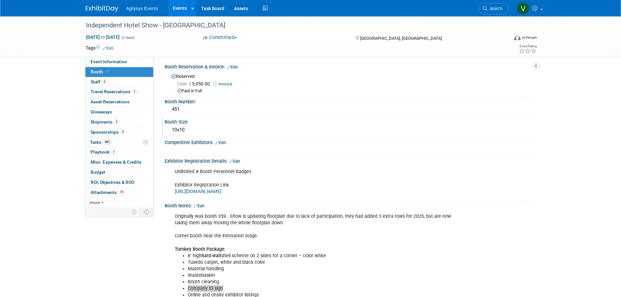
scroll to position [0, 0]
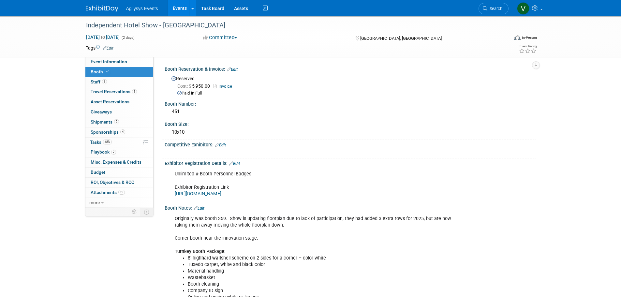
click at [163, 258] on div "Booth Notes: Edit Originally was booth 359. Show is updating floorplan due to l…" at bounding box center [349, 281] width 374 height 156
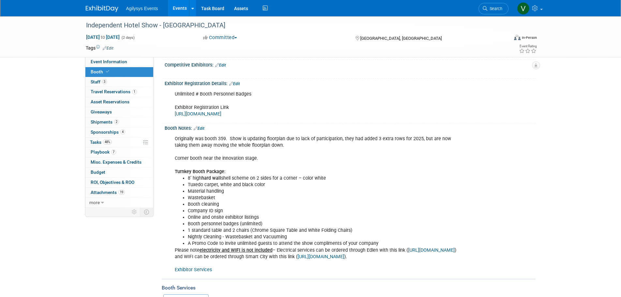
scroll to position [65, 0]
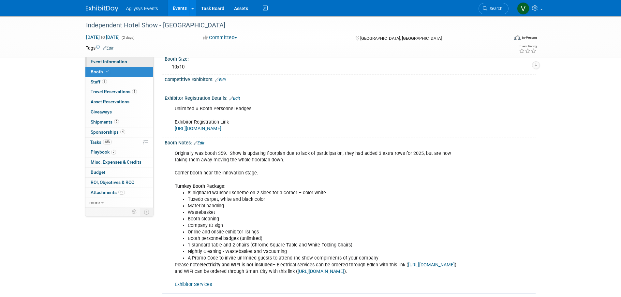
drag, startPoint x: 105, startPoint y: 59, endPoint x: 110, endPoint y: 63, distance: 6.5
click at [105, 59] on span "Event Information" at bounding box center [109, 61] width 37 height 5
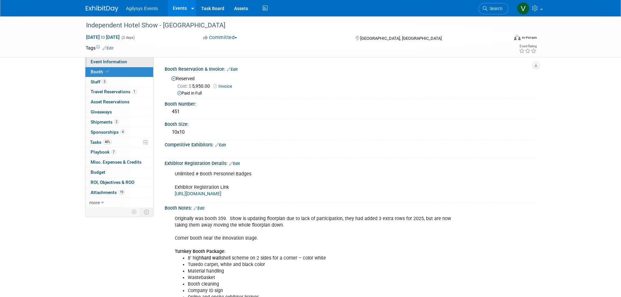
select select "HRC"
select select "Q2"
select select "A"
select select "Yes"
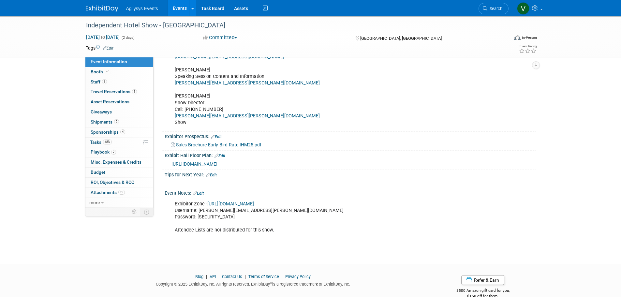
scroll to position [326, 0]
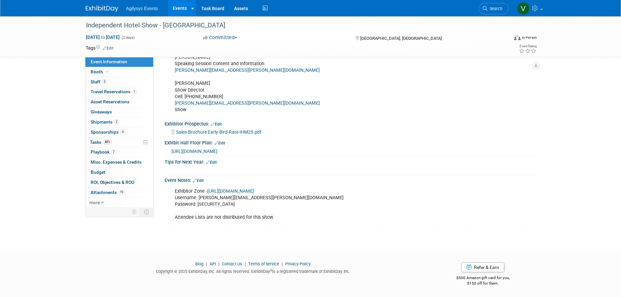
click at [218, 154] on span "[URL][DOMAIN_NAME]" at bounding box center [195, 151] width 46 height 5
click at [218, 151] on span "[URL][DOMAIN_NAME]" at bounding box center [195, 151] width 46 height 5
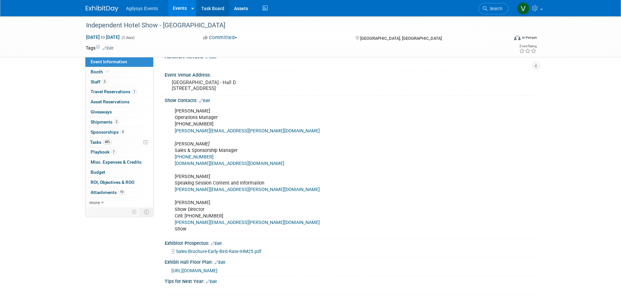
scroll to position [196, 0]
